Goal: Information Seeking & Learning: Learn about a topic

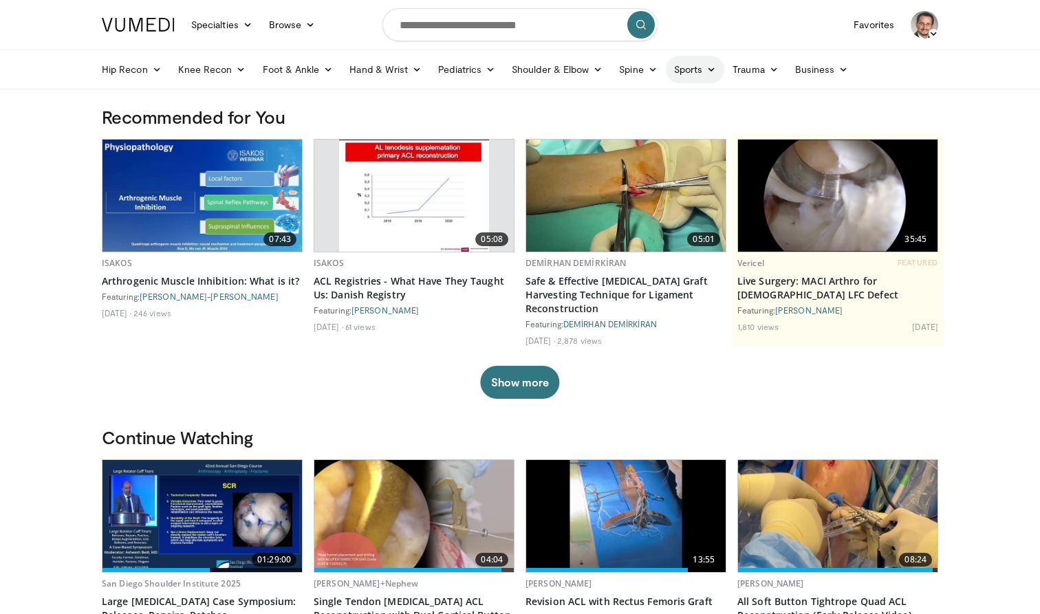
click at [715, 72] on icon at bounding box center [712, 70] width 10 height 10
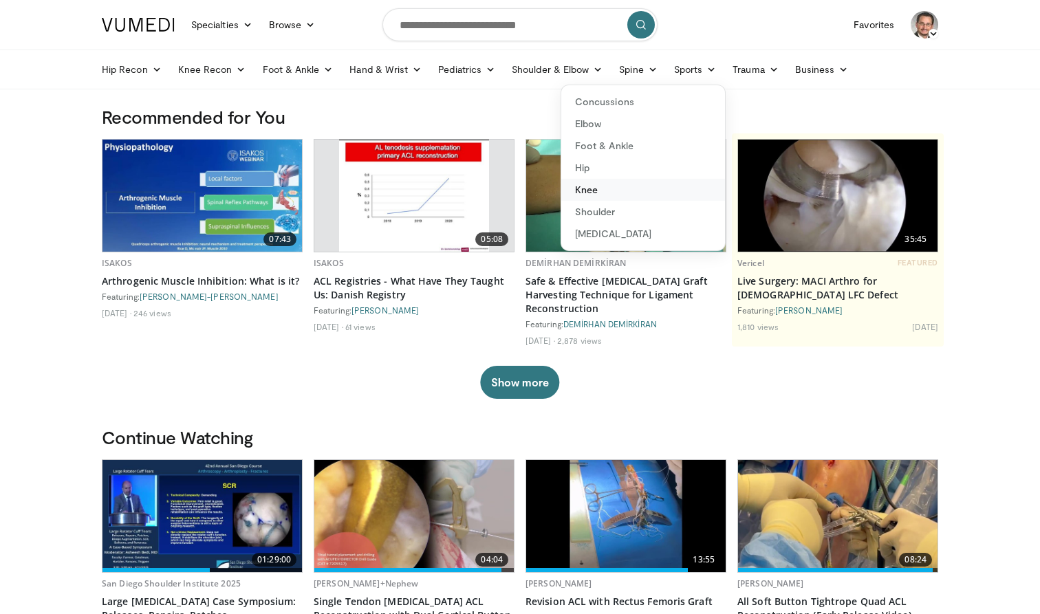
click at [596, 193] on link "Knee" at bounding box center [643, 190] width 164 height 22
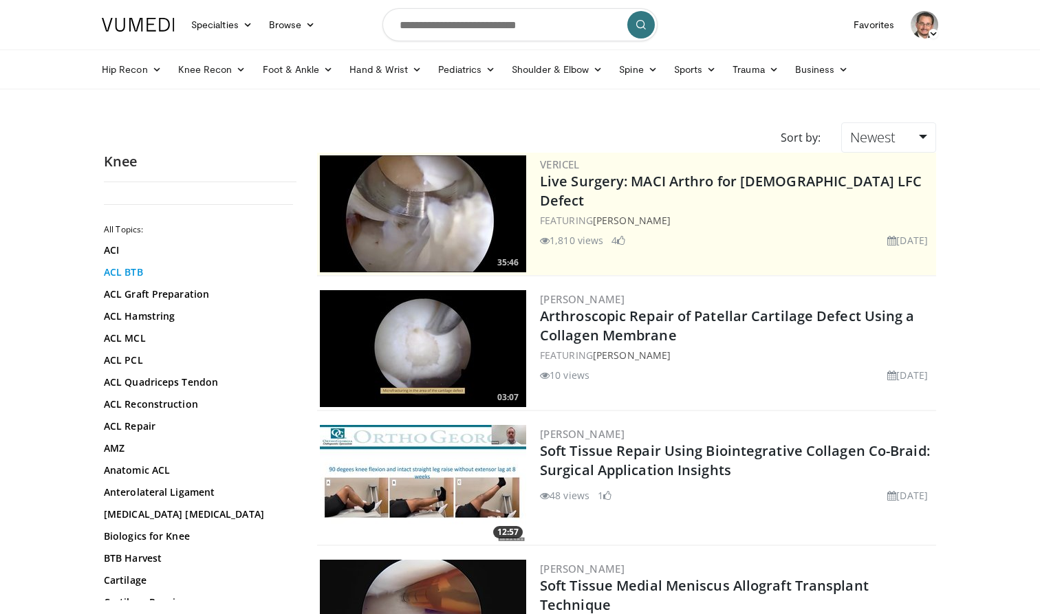
click at [131, 273] on link "ACL BTB" at bounding box center [197, 273] width 186 height 14
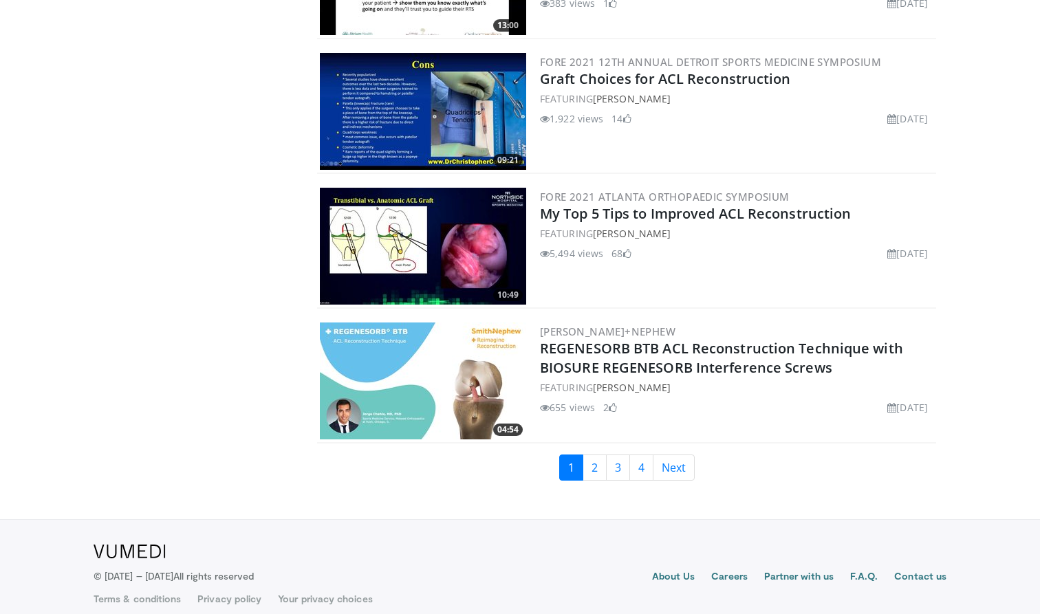
scroll to position [3092, 0]
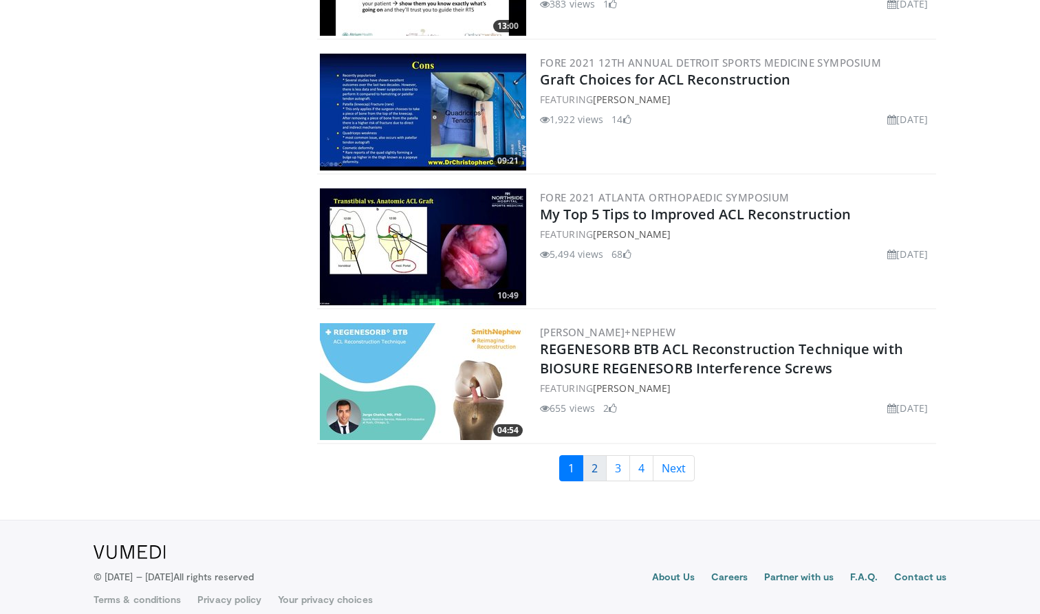
click at [593, 459] on link "2" at bounding box center [595, 469] width 24 height 26
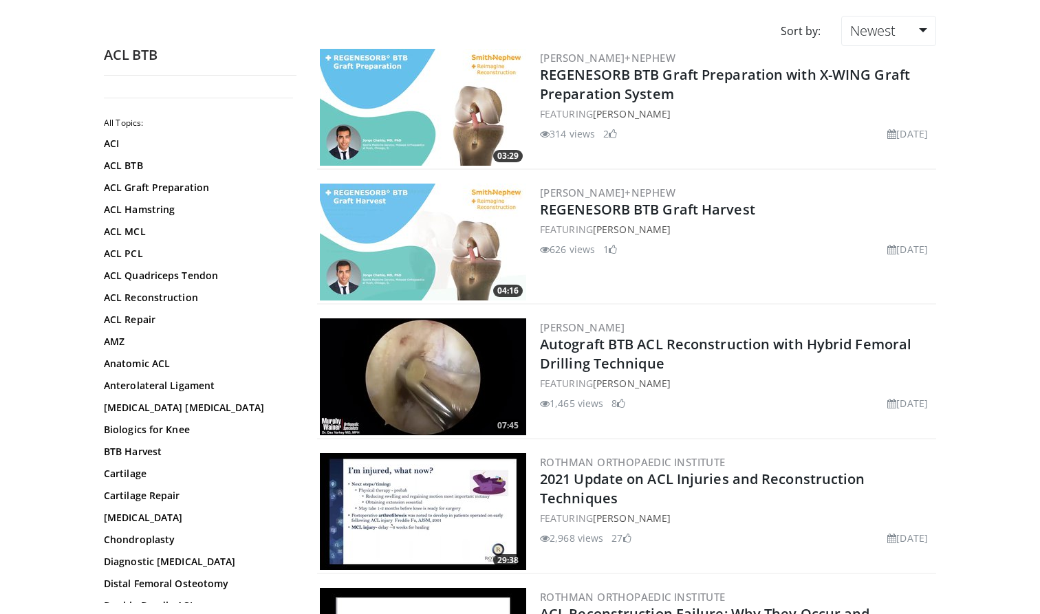
scroll to position [109, 0]
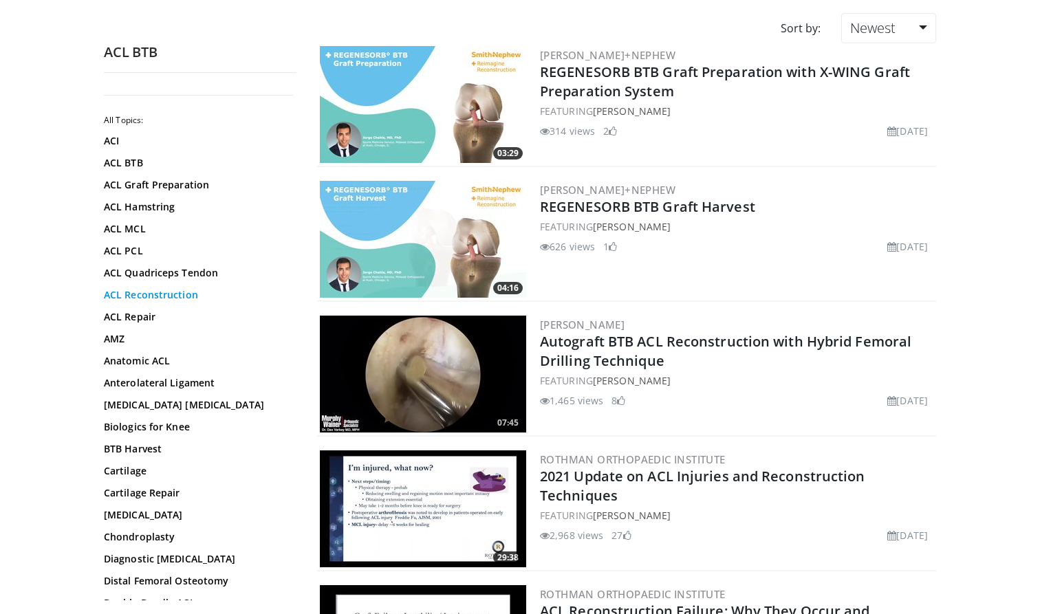
click at [148, 298] on link "ACL Reconstruction" at bounding box center [197, 295] width 186 height 14
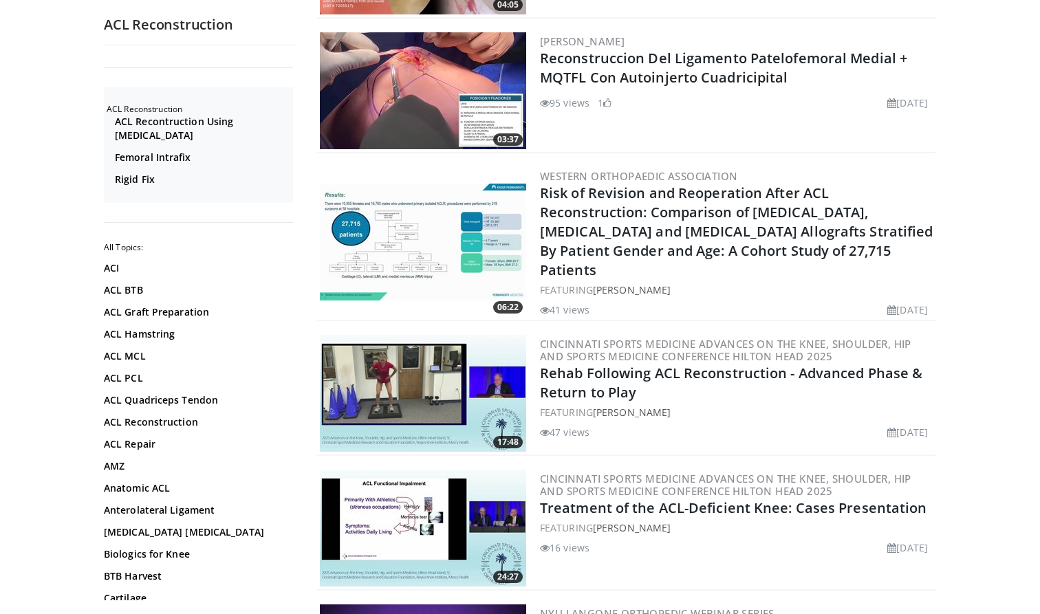
scroll to position [933, 0]
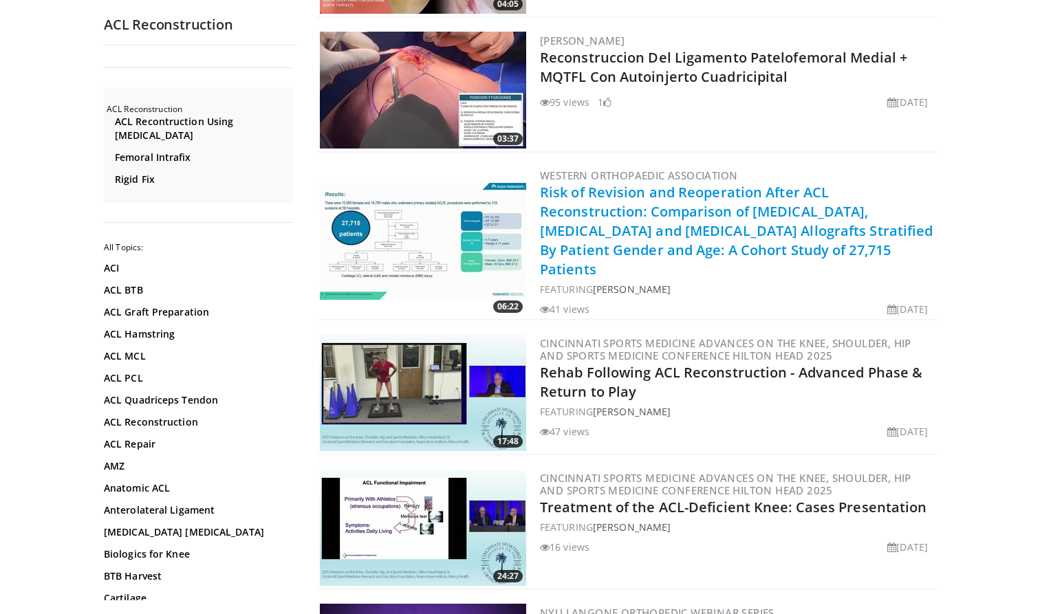
click at [753, 228] on link "Risk of Revision and Reoperation After ACL Reconstruction: Comparison of [MEDIC…" at bounding box center [737, 231] width 394 height 96
click at [725, 231] on link "Risk of Revision and Reoperation After ACL Reconstruction: Comparison of Quadri…" at bounding box center [737, 231] width 394 height 96
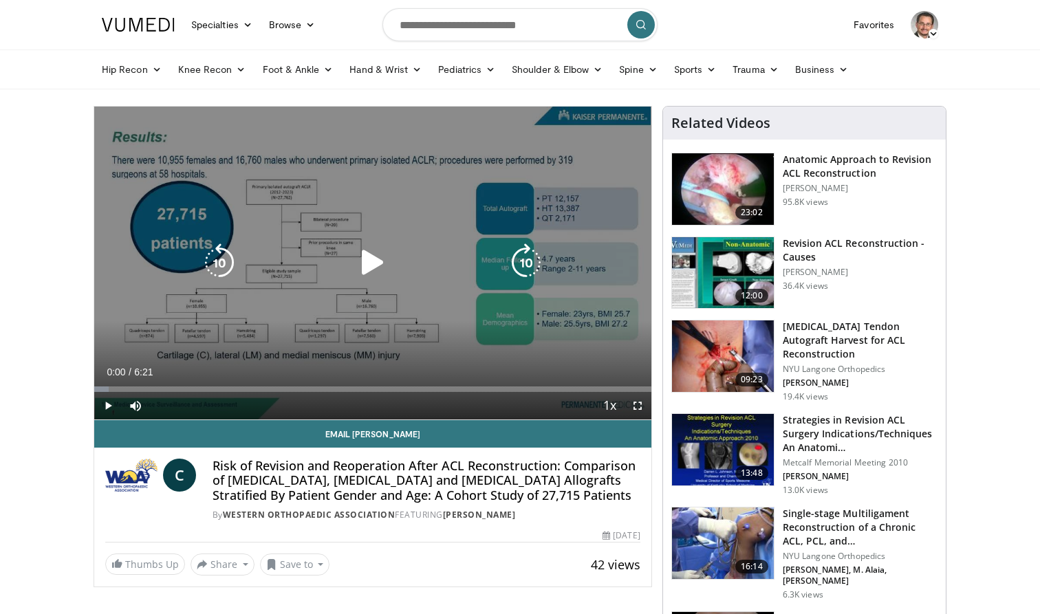
click at [372, 262] on icon "Video Player" at bounding box center [373, 263] width 39 height 39
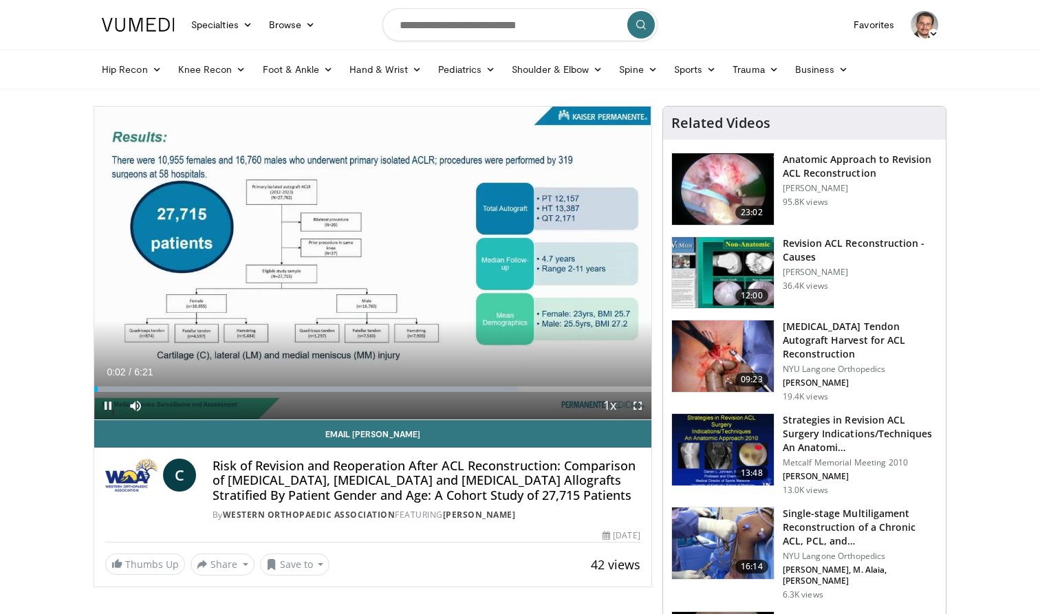
click at [637, 405] on span "Video Player" at bounding box center [638, 406] width 28 height 28
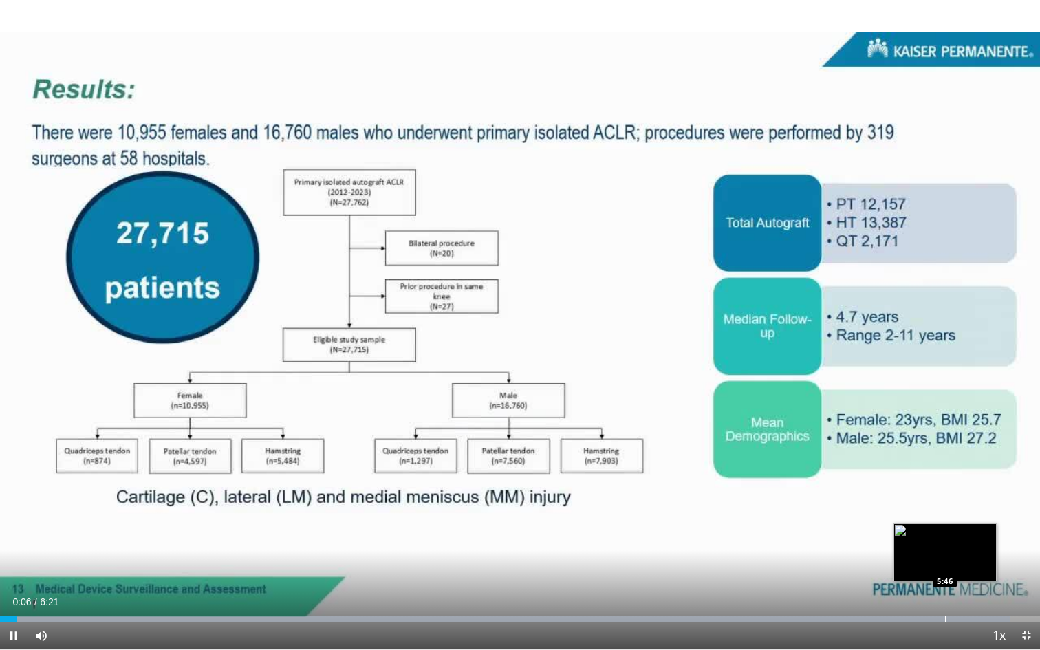
click at [946, 614] on div "Progress Bar" at bounding box center [945, 620] width 1 height 6
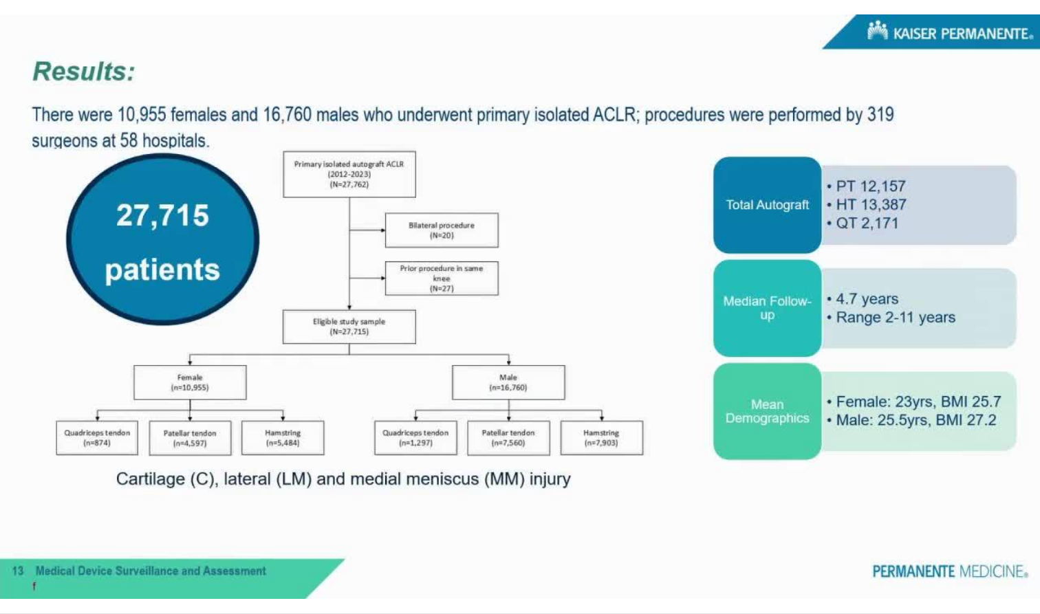
click at [404, 190] on h4 "Risk of Revision and Reoperation After ACL Reconstruction: Comparison of [MEDIC…" at bounding box center [427, 167] width 428 height 45
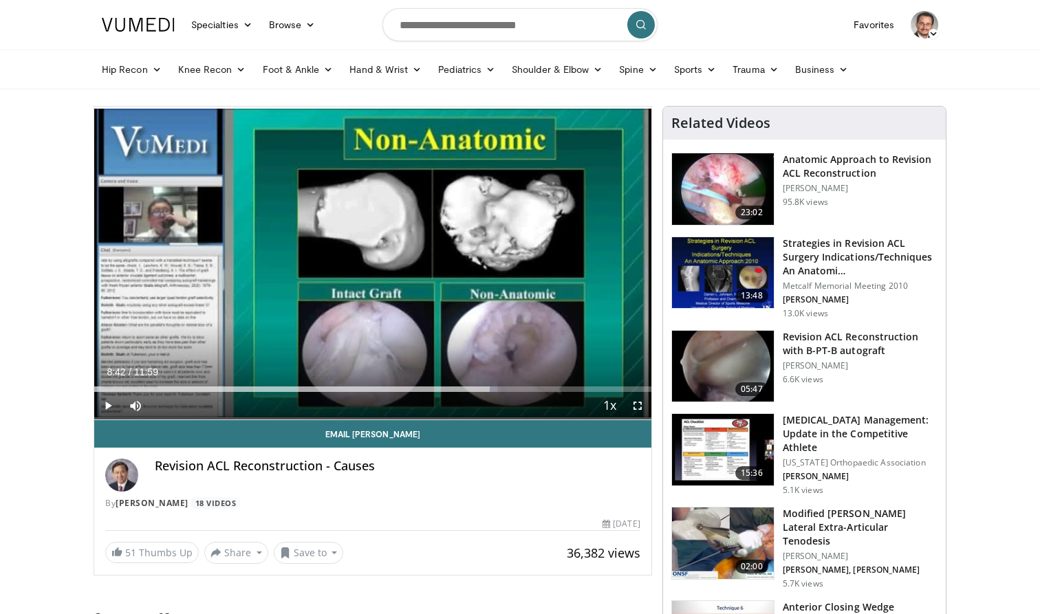
click at [639, 409] on span "Video Player" at bounding box center [638, 406] width 28 height 28
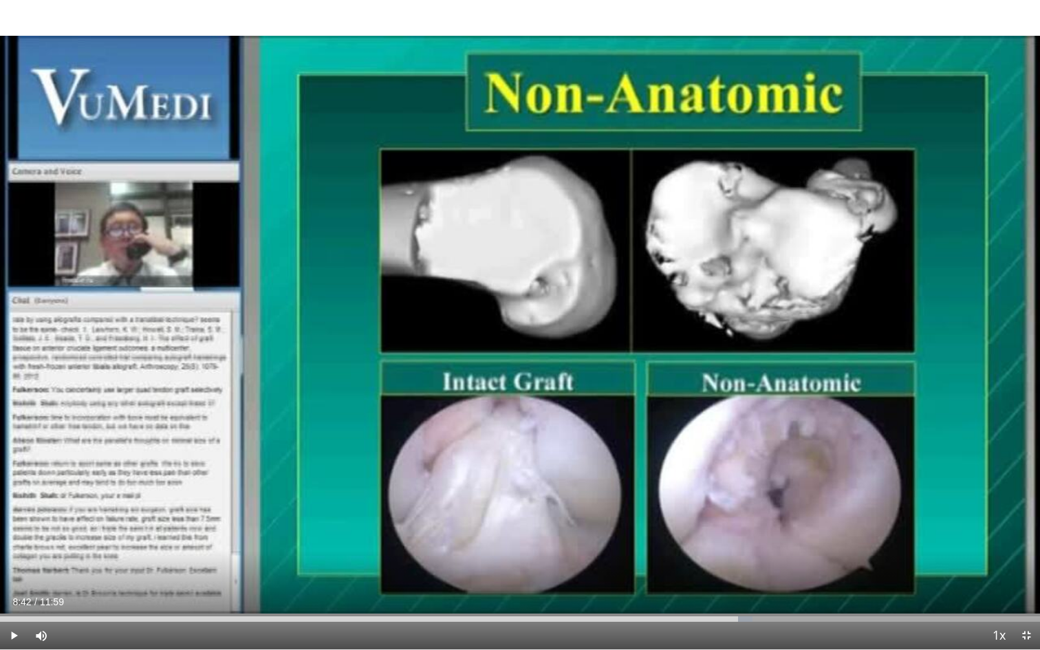
click at [1026, 614] on span "Video Player" at bounding box center [1027, 636] width 28 height 28
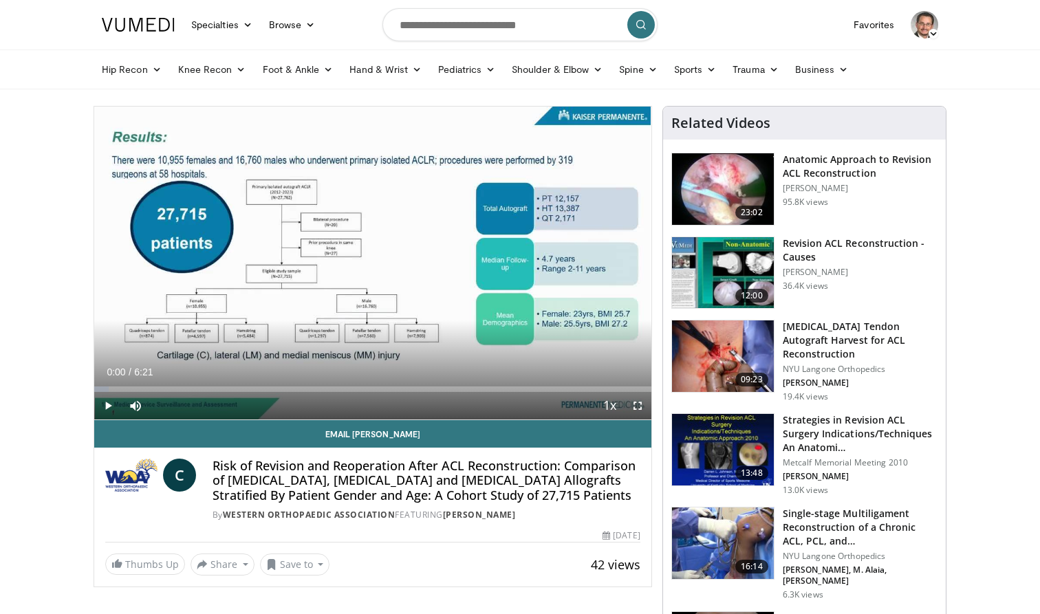
click at [640, 410] on span "Video Player" at bounding box center [638, 406] width 28 height 28
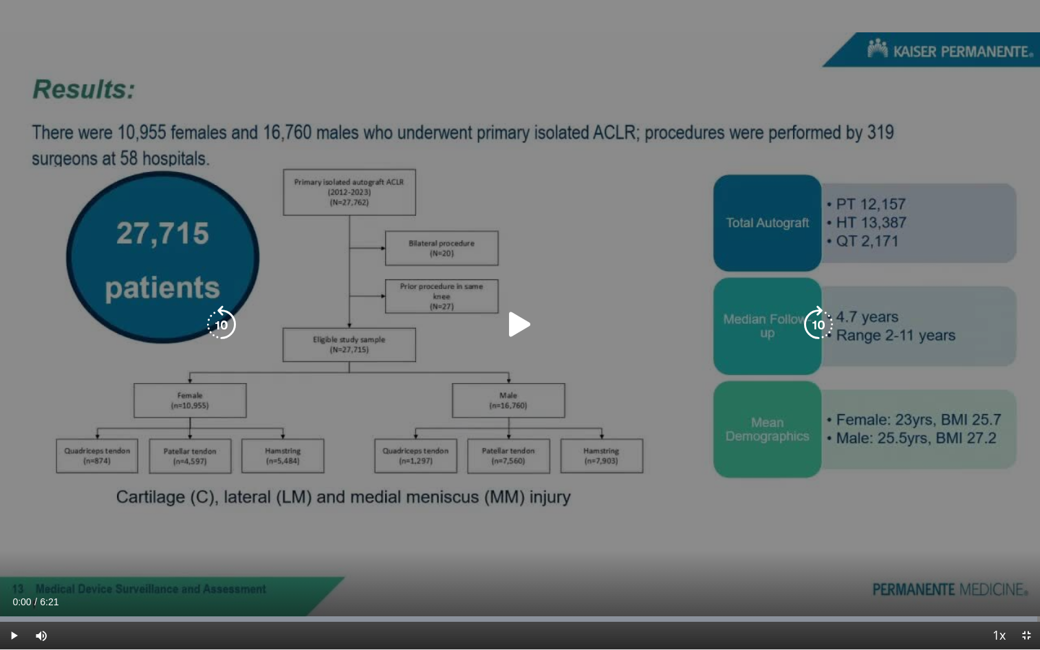
click at [528, 325] on icon "Video Player" at bounding box center [520, 325] width 39 height 39
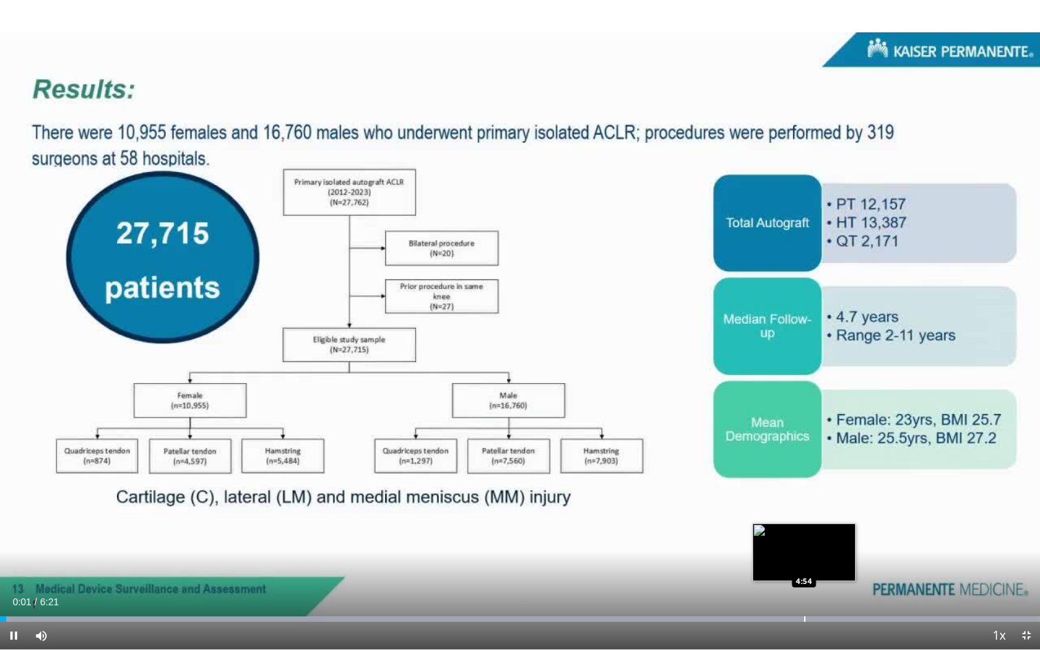
click at [804, 614] on div "Progress Bar" at bounding box center [804, 620] width 1 height 6
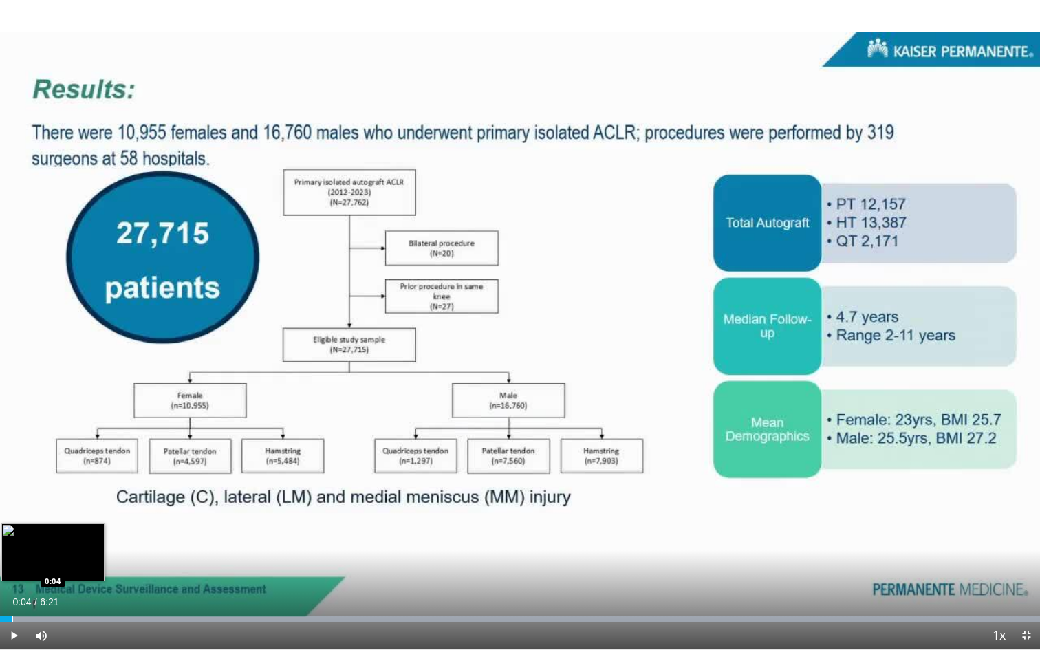
click at [12, 614] on div "Progress Bar" at bounding box center [12, 620] width 1 height 6
click at [76, 614] on div "Progress Bar" at bounding box center [76, 620] width 1 height 6
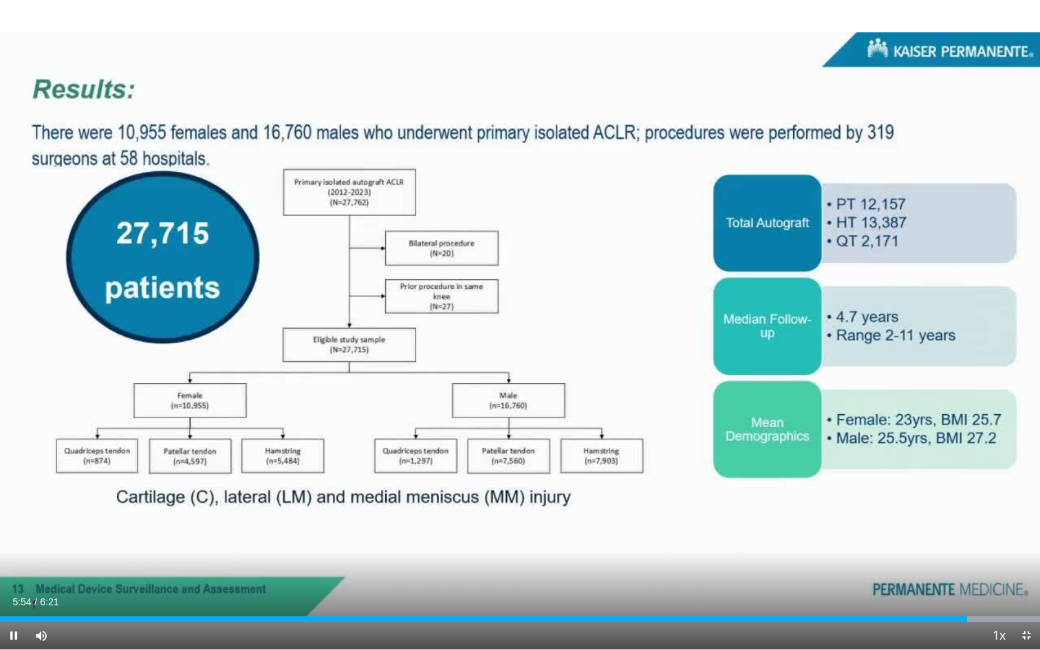
click at [1027, 614] on span "Video Player" at bounding box center [1027, 636] width 28 height 28
